Goal: Task Accomplishment & Management: Manage account settings

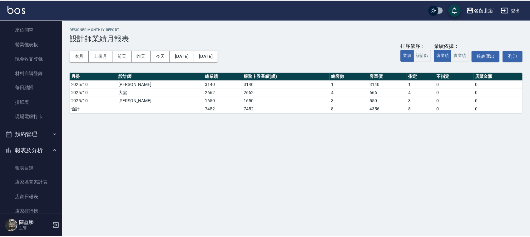
scroll to position [39, 0]
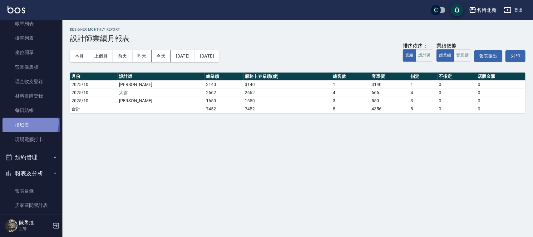
click at [29, 122] on link "排班表" at bounding box center [30, 125] width 57 height 14
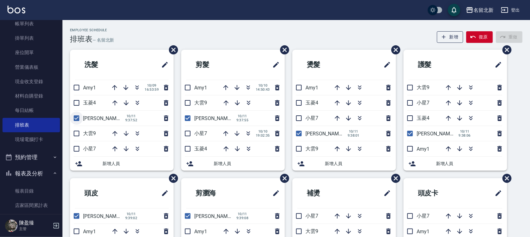
click at [78, 119] on input "checkbox" at bounding box center [76, 117] width 13 height 13
checkbox input "false"
click at [185, 118] on input "checkbox" at bounding box center [187, 117] width 13 height 13
checkbox input "false"
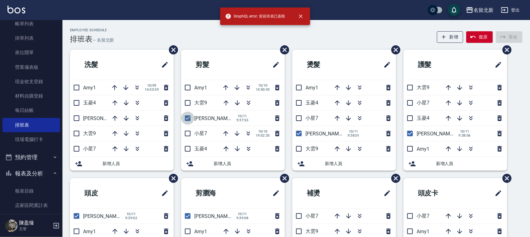
click at [188, 118] on input "checkbox" at bounding box center [187, 117] width 13 height 13
checkbox input "false"
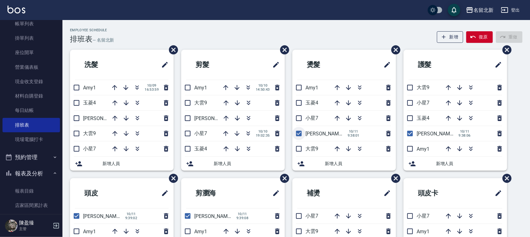
click at [297, 133] on input "checkbox" at bounding box center [298, 133] width 13 height 13
checkbox input "false"
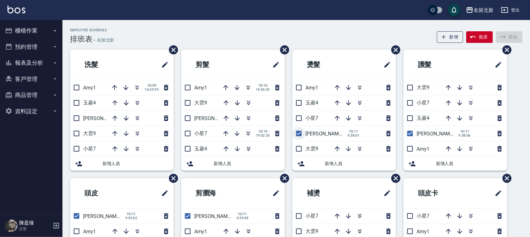
click at [297, 135] on input "checkbox" at bounding box center [298, 133] width 13 height 13
checkbox input "false"
click at [411, 134] on input "checkbox" at bounding box center [409, 133] width 13 height 13
checkbox input "false"
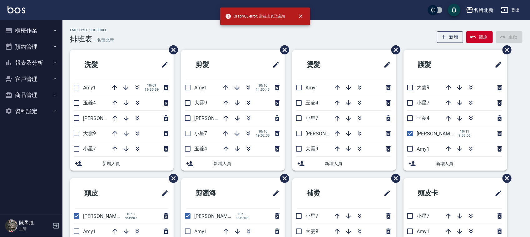
scroll to position [78, 0]
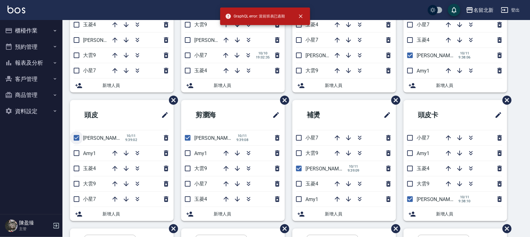
click at [77, 138] on input "checkbox" at bounding box center [76, 137] width 13 height 13
checkbox input "false"
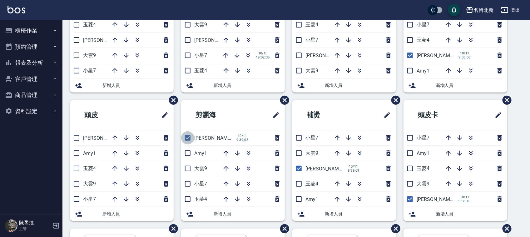
click at [188, 138] on input "checkbox" at bounding box center [187, 137] width 13 height 13
checkbox input "false"
click at [298, 169] on input "checkbox" at bounding box center [298, 168] width 13 height 13
checkbox input "false"
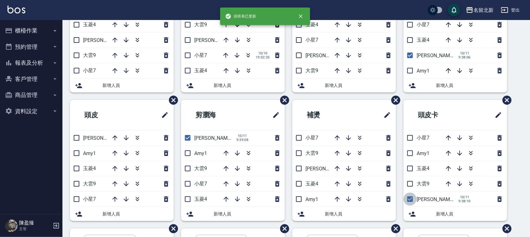
click at [410, 200] on input "checkbox" at bounding box center [409, 198] width 13 height 13
checkbox input "false"
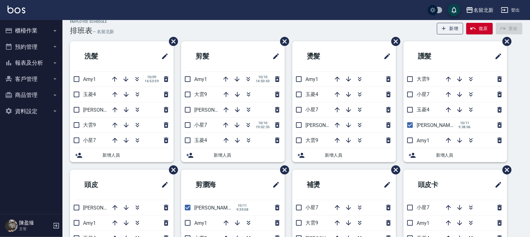
scroll to position [0, 0]
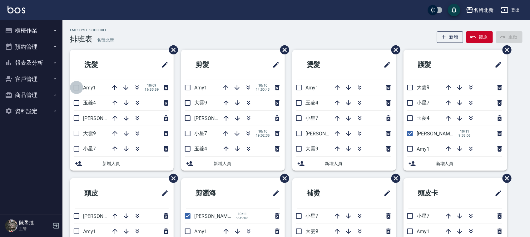
click at [75, 89] on input "checkbox" at bounding box center [76, 87] width 13 height 13
checkbox input "true"
click at [76, 86] on input "checkbox" at bounding box center [76, 87] width 13 height 13
checkbox input "true"
click at [114, 104] on icon "button" at bounding box center [114, 102] width 7 height 7
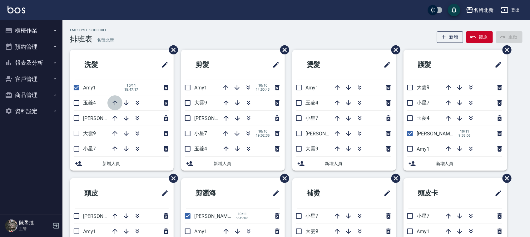
click at [115, 104] on icon "button" at bounding box center [114, 102] width 5 height 5
click at [76, 89] on input "checkbox" at bounding box center [76, 87] width 13 height 13
checkbox input "false"
click at [77, 88] on input "checkbox" at bounding box center [76, 87] width 13 height 13
checkbox input "false"
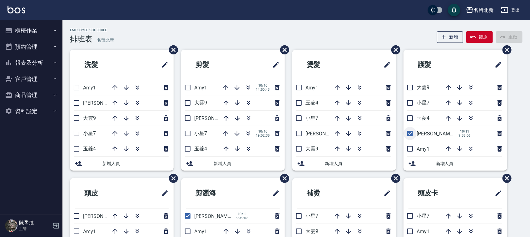
click at [409, 134] on input "checkbox" at bounding box center [409, 133] width 13 height 13
checkbox input "false"
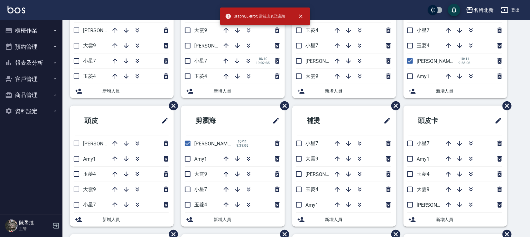
scroll to position [78, 0]
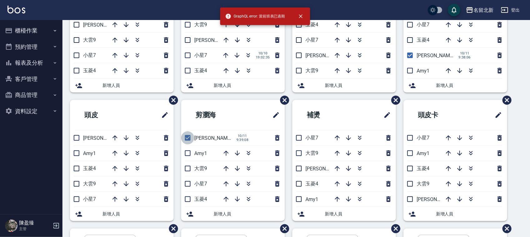
click at [186, 140] on input "checkbox" at bounding box center [187, 137] width 13 height 13
checkbox input "false"
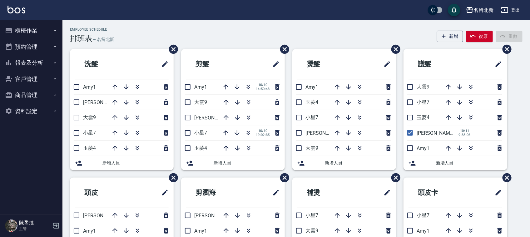
scroll to position [0, 0]
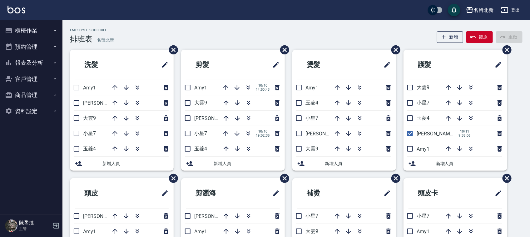
click at [220, 30] on div "Employee Schedule 排班表 — 名留北新 新增 復原 重做" at bounding box center [296, 35] width 452 height 15
drag, startPoint x: 187, startPoint y: 85, endPoint x: 192, endPoint y: 101, distance: 16.9
click at [188, 88] on input "checkbox" at bounding box center [187, 87] width 13 height 13
checkbox input "true"
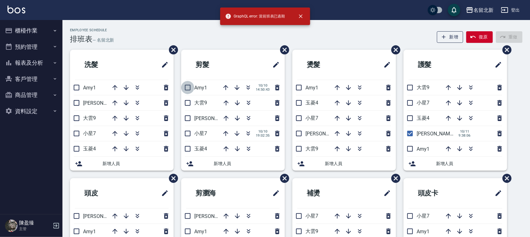
click at [189, 88] on input "checkbox" at bounding box center [187, 87] width 13 height 13
checkbox input "true"
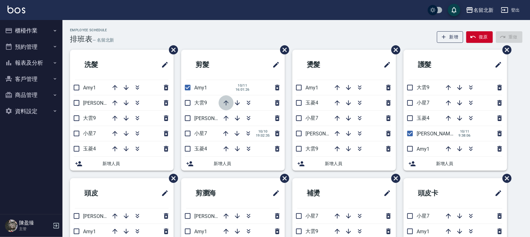
click at [228, 101] on icon "button" at bounding box center [225, 102] width 7 height 7
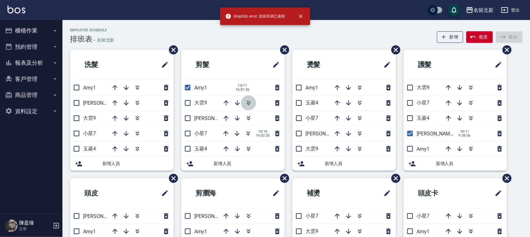
click at [247, 103] on icon "button" at bounding box center [248, 102] width 7 height 7
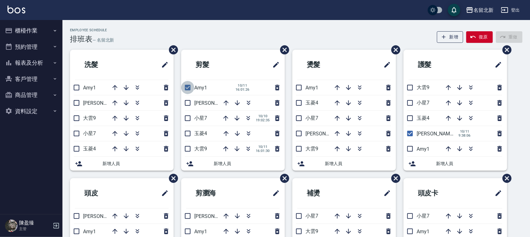
click at [189, 86] on input "checkbox" at bounding box center [187, 87] width 13 height 13
checkbox input "false"
click at [186, 90] on input "checkbox" at bounding box center [187, 87] width 13 height 13
click at [181, 81] on input "checkbox" at bounding box center [187, 87] width 13 height 13
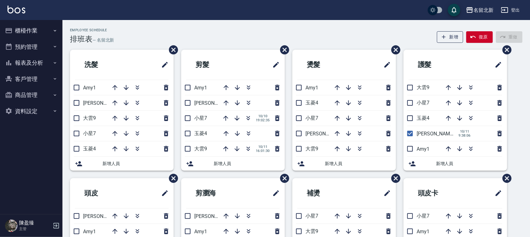
click at [181, 81] on input "checkbox" at bounding box center [187, 87] width 13 height 13
checkbox input "true"
click at [136, 132] on icon "button" at bounding box center [137, 133] width 7 height 7
